Goal: Transaction & Acquisition: Book appointment/travel/reservation

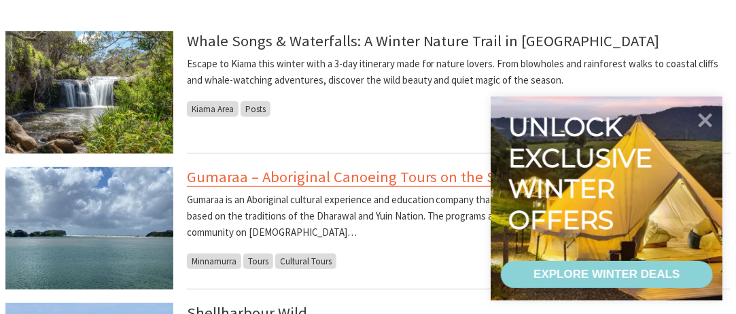
scroll to position [204, 0]
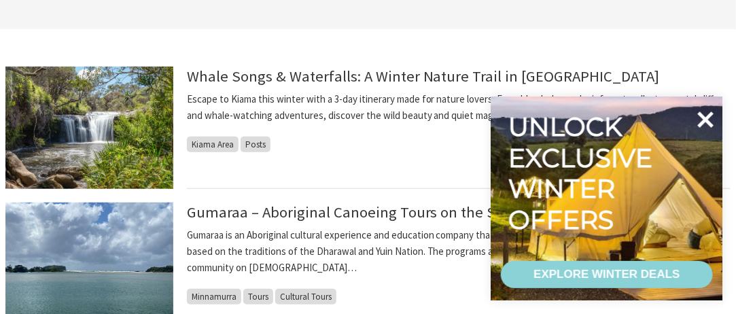
click at [714, 122] on icon at bounding box center [705, 119] width 33 height 33
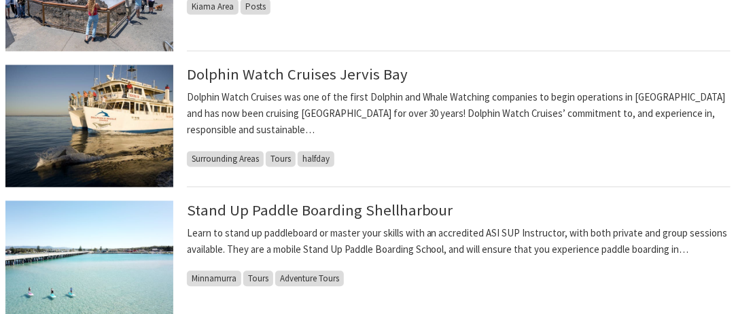
scroll to position [884, 0]
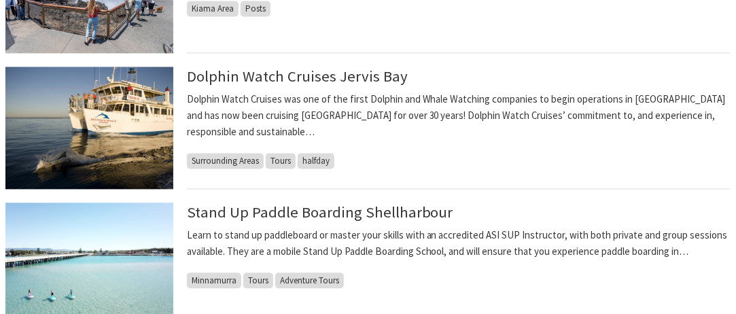
click at [317, 163] on span "halfday" at bounding box center [316, 161] width 37 height 16
click at [223, 158] on span "Surrounding Areas" at bounding box center [225, 161] width 77 height 16
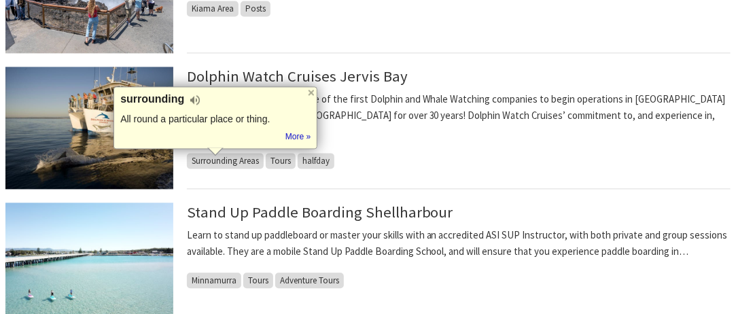
click at [438, 159] on div "Dolphin Watch Cruises Jervis Bay Dolphin Watch Cruises was one of the first Dol…" at bounding box center [459, 128] width 544 height 122
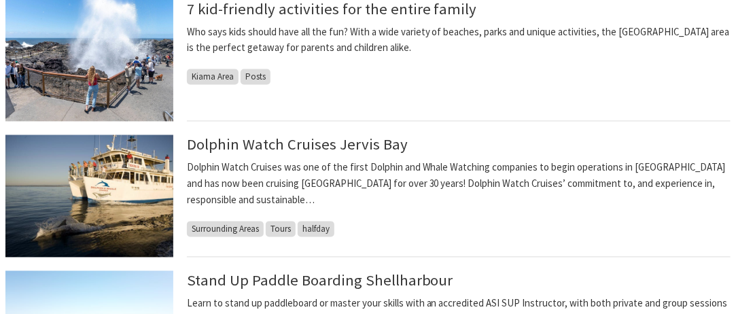
scroll to position [816, 0]
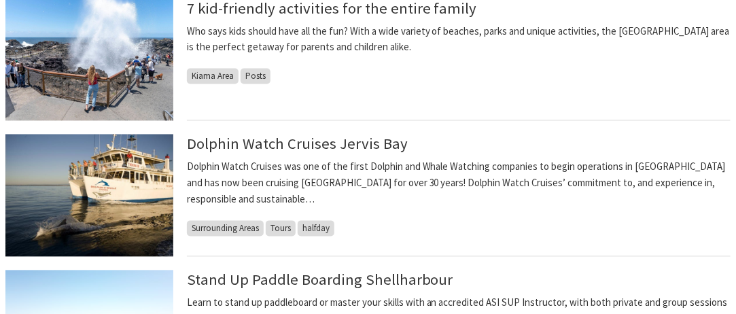
click at [122, 184] on img at bounding box center [89, 196] width 168 height 122
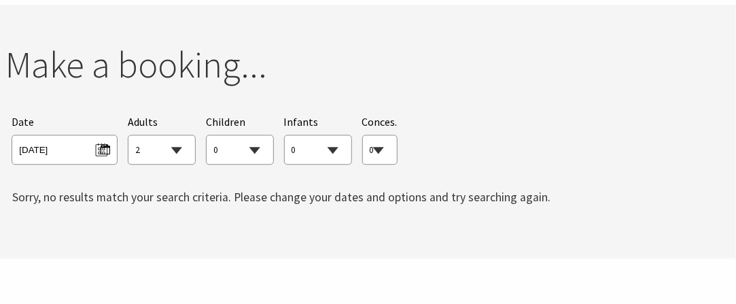
scroll to position [1020, 0]
click at [172, 134] on select "0 1 2 3 4 5 6 7 8 9 10 11 12 13 14 15 16 17 18 19 20 21 22 23 24 25 26 27 28 29…" at bounding box center [161, 149] width 67 height 30
select select "1"
click at [128, 134] on select "0 1 2 3 4 5 6 7 8 9 10 11 12 13 14 15 16 17 18 19 20 21 22 23 24 25 26 27 28 29…" at bounding box center [161, 149] width 67 height 30
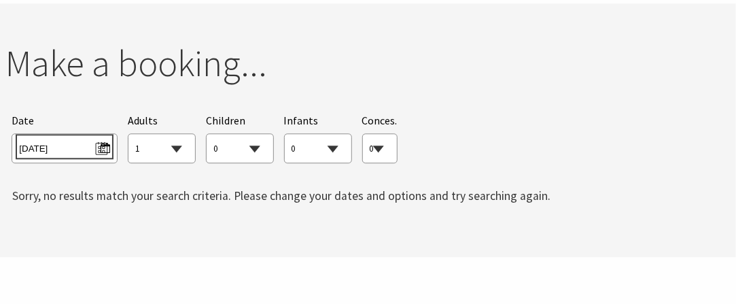
click at [58, 137] on span "[DATE]" at bounding box center [64, 146] width 90 height 18
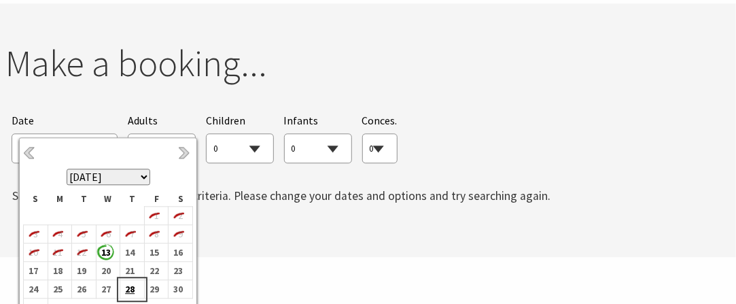
click at [134, 288] on b "28" at bounding box center [129, 289] width 18 height 18
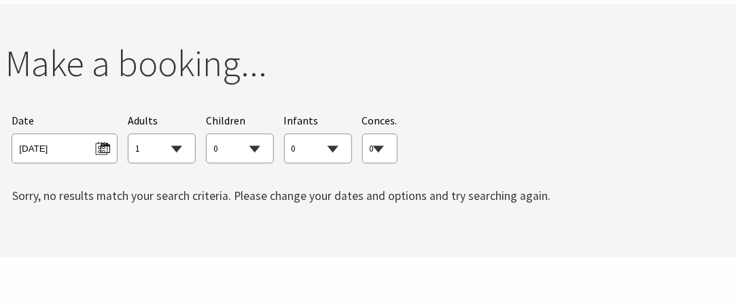
click at [381, 134] on select "0 1 2 3 4 5 6 7 8 9 10 11 12 13 14 15 16 17 18 19 20 21 22 23 24 25 26 27 28 29…" at bounding box center [380, 149] width 34 height 30
select select "1"
click at [363, 134] on select "0 1 2 3 4 5 6 7 8 9 10 11 12 13 14 15 16 17 18 19 20 21 22 23 24 25 26 27 28 29…" at bounding box center [380, 149] width 34 height 30
click at [176, 134] on select "0 1 2 3 4 5 6 7 8 9 10 11 12 13 14 15 16 17 18 19 20 21 22 23 24 25 26 27 28 29…" at bounding box center [161, 149] width 67 height 30
select select "0"
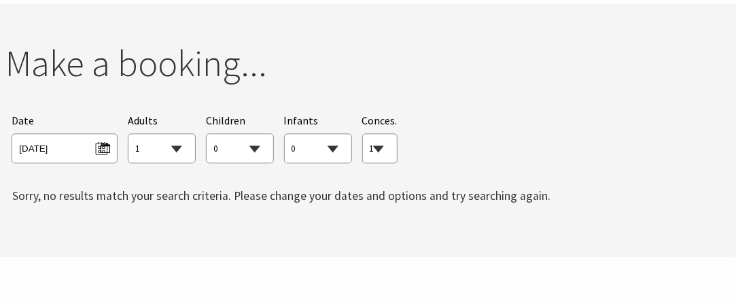
click at [128, 134] on select "0 1 2 3 4 5 6 7 8 9 10 11 12 13 14 15 16 17 18 19 20 21 22 23 24 25 26 27 28 29…" at bounding box center [161, 149] width 67 height 30
click at [64, 137] on span "Thu 28/08/2025" at bounding box center [64, 146] width 90 height 18
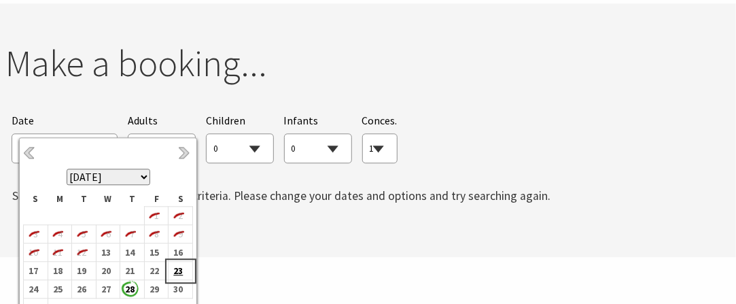
click at [177, 268] on b "23" at bounding box center [178, 271] width 18 height 18
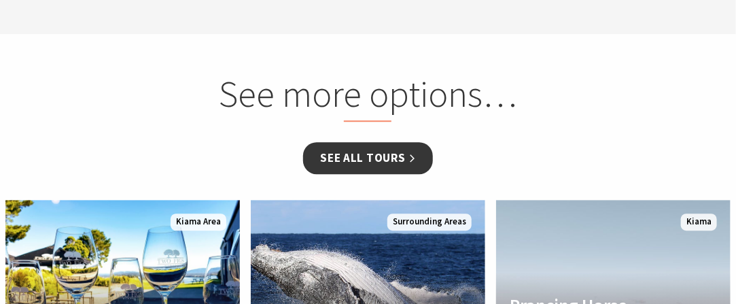
scroll to position [1292, 0]
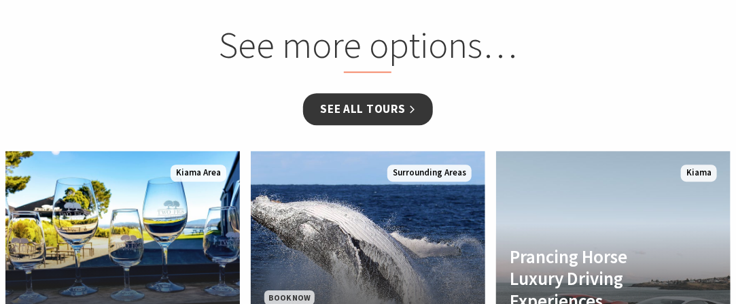
click at [388, 93] on link "See all Tours" at bounding box center [367, 109] width 129 height 32
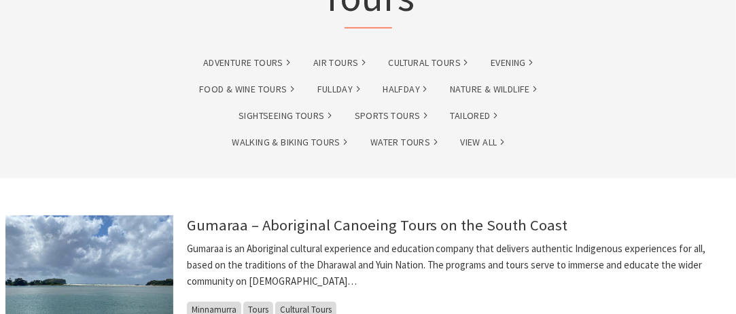
scroll to position [136, 0]
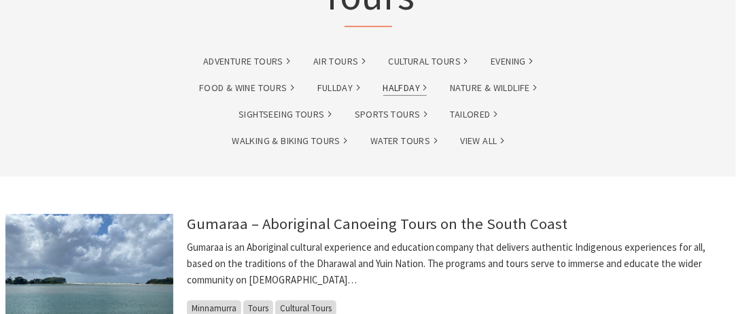
click at [393, 89] on link "halfday" at bounding box center [405, 88] width 44 height 16
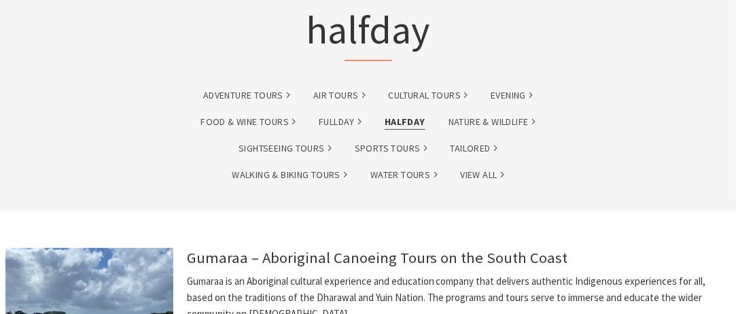
scroll to position [136, 0]
